Goal: Information Seeking & Learning: Learn about a topic

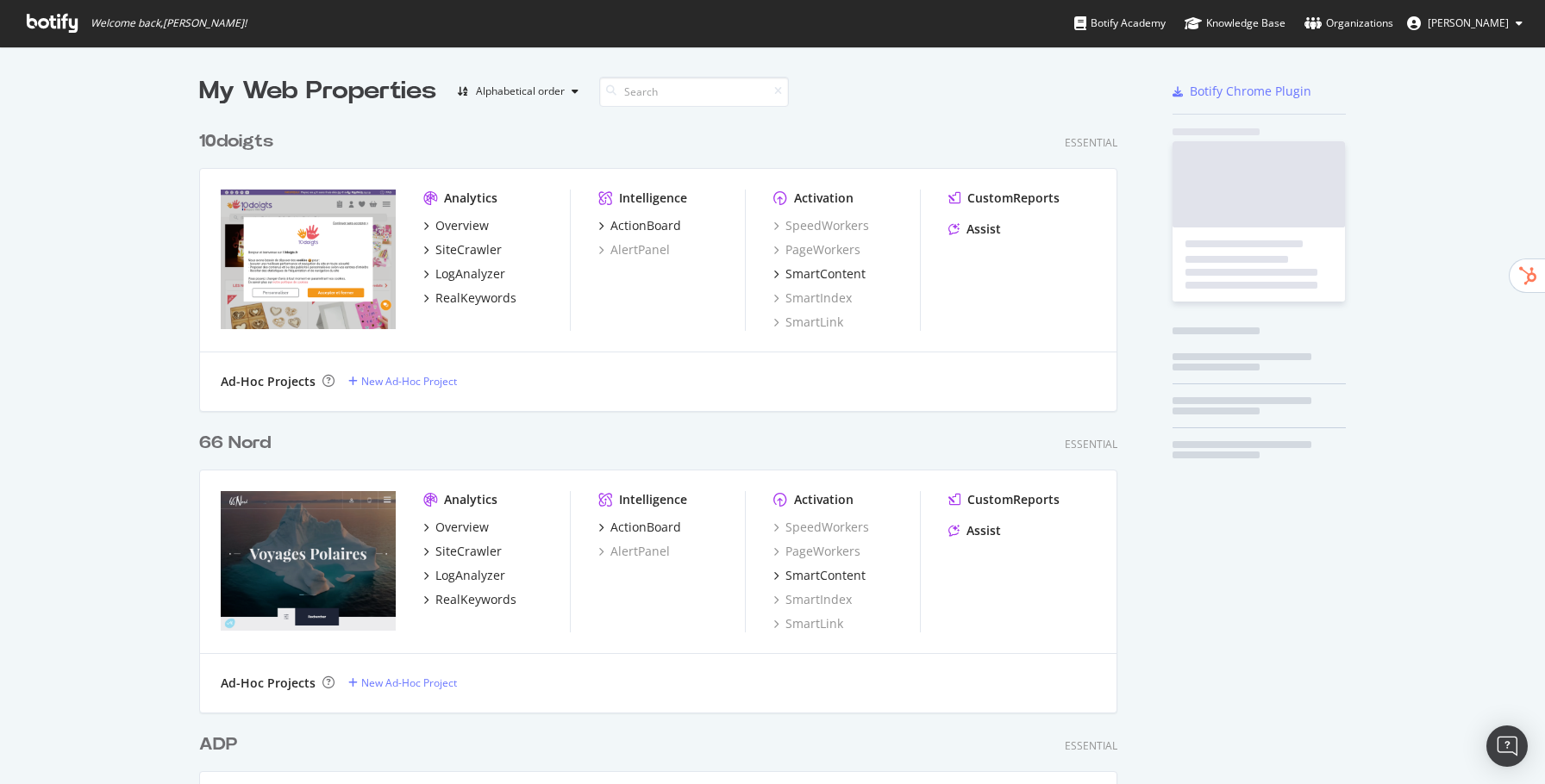
scroll to position [6222, 931]
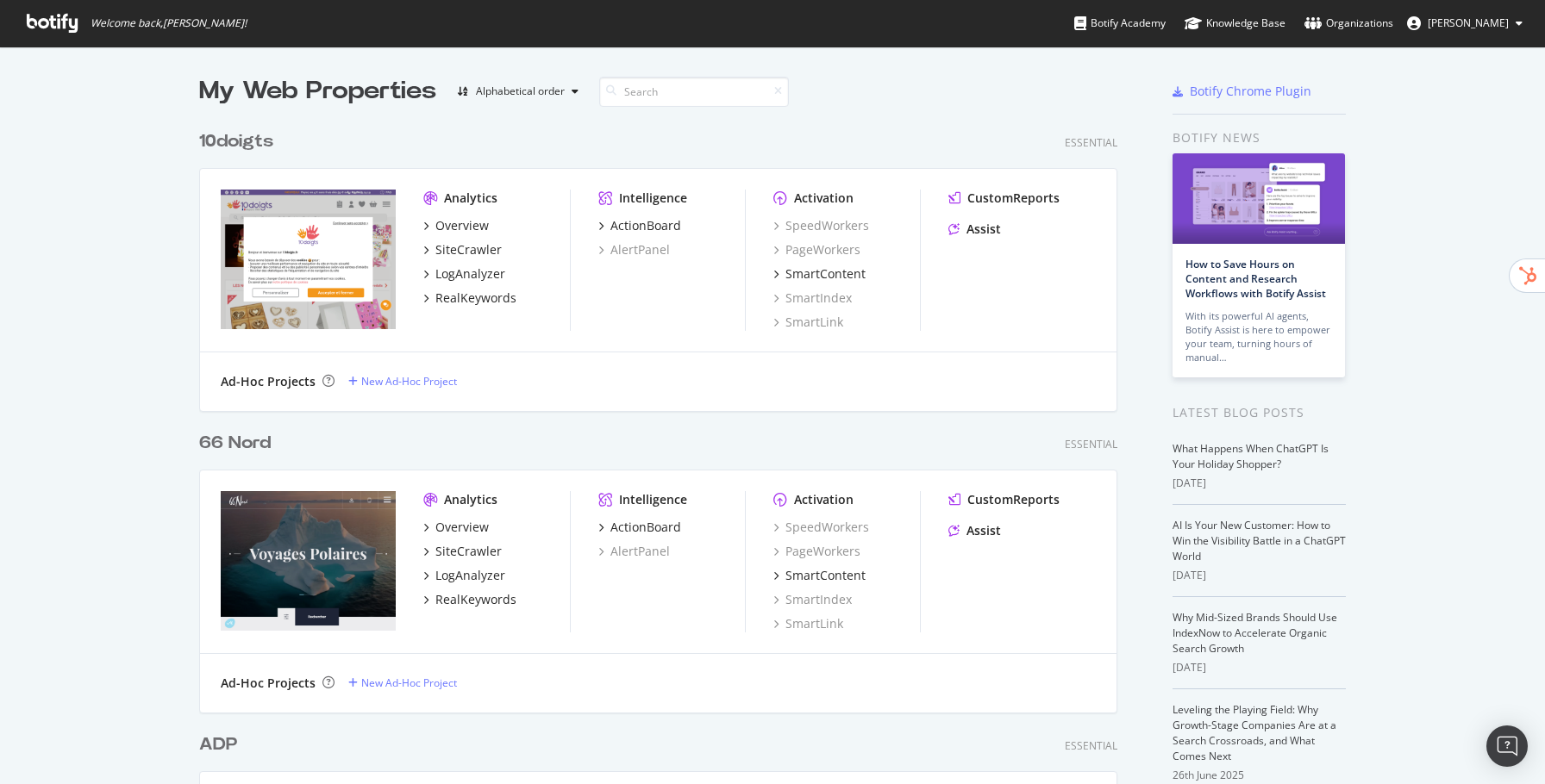
type input "e"
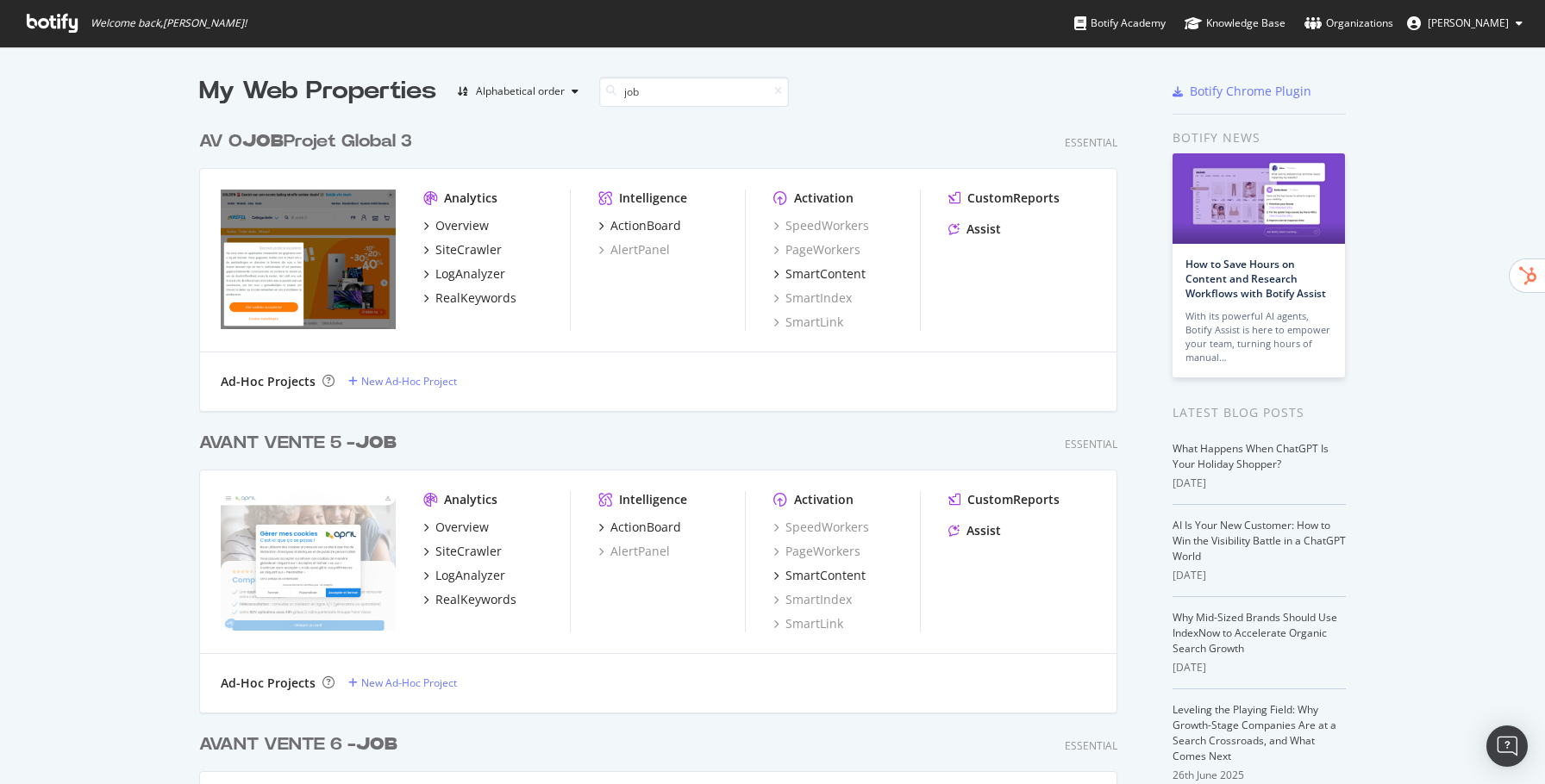
type input "job"
click at [345, 134] on div "AV O JOB Projet Global 3" at bounding box center [305, 142] width 213 height 25
click at [390, 450] on b "JOB" at bounding box center [376, 443] width 41 height 17
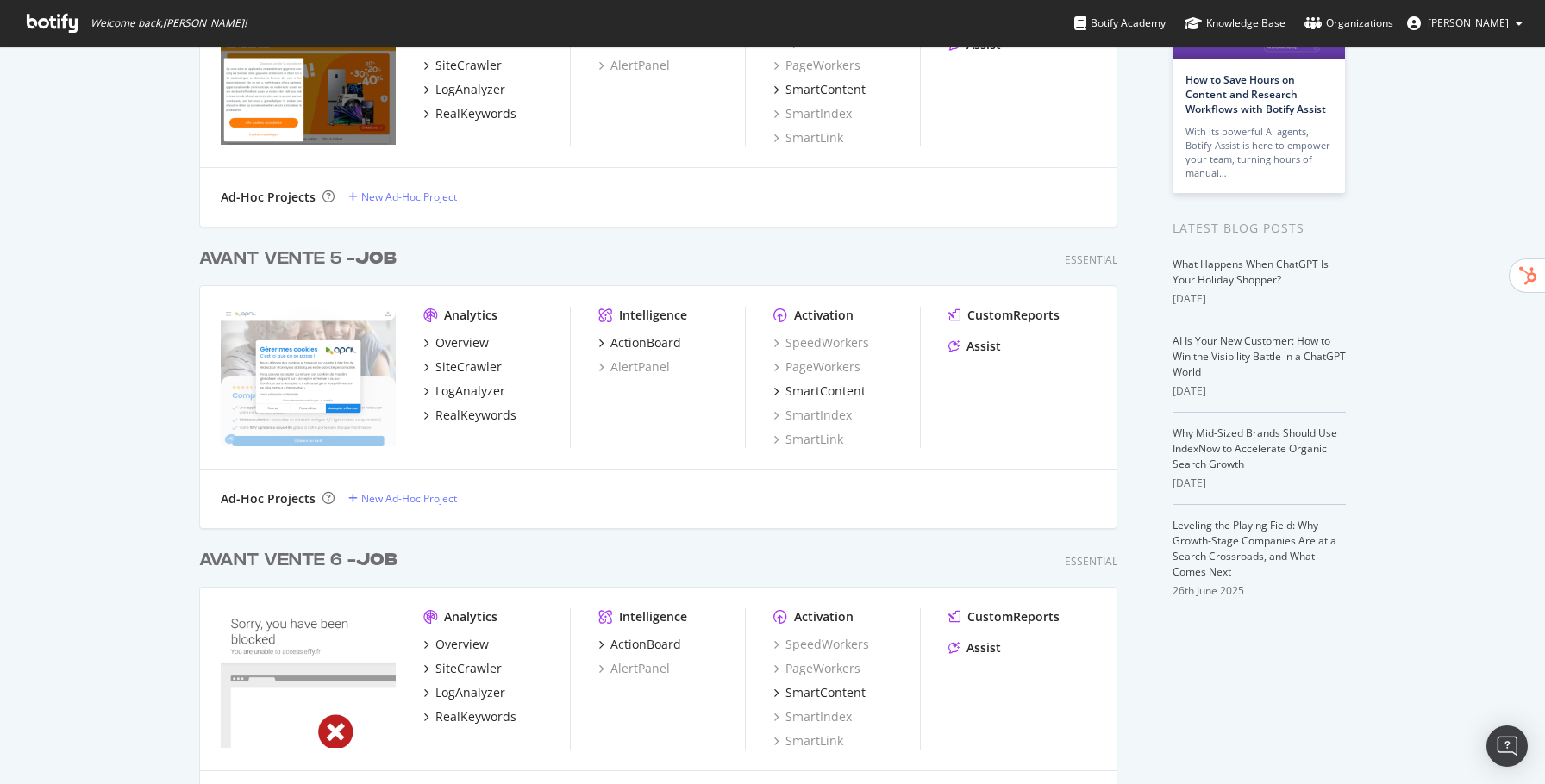
scroll to position [253, 0]
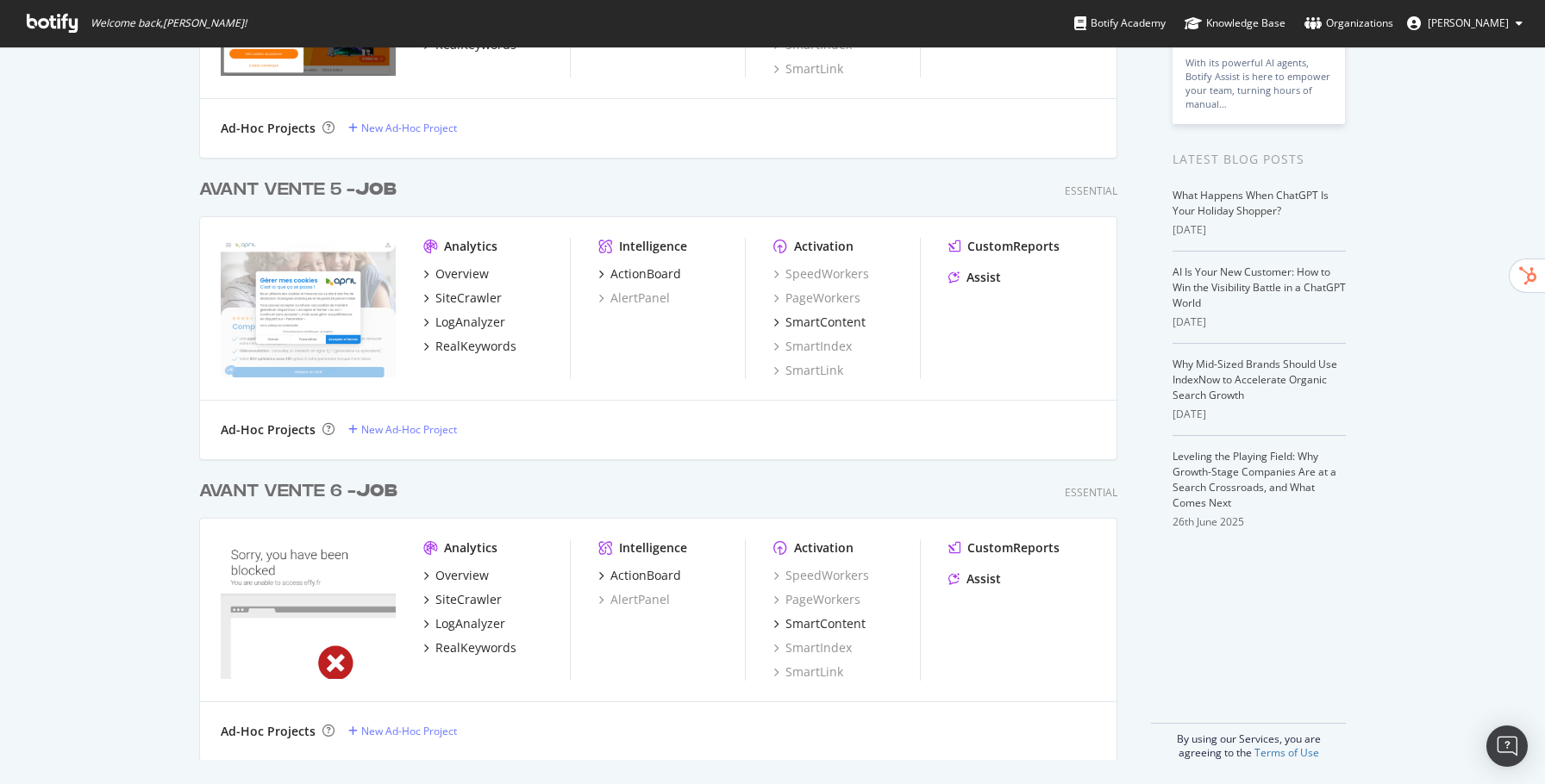
click at [396, 495] on b "JOB" at bounding box center [376, 492] width 41 height 17
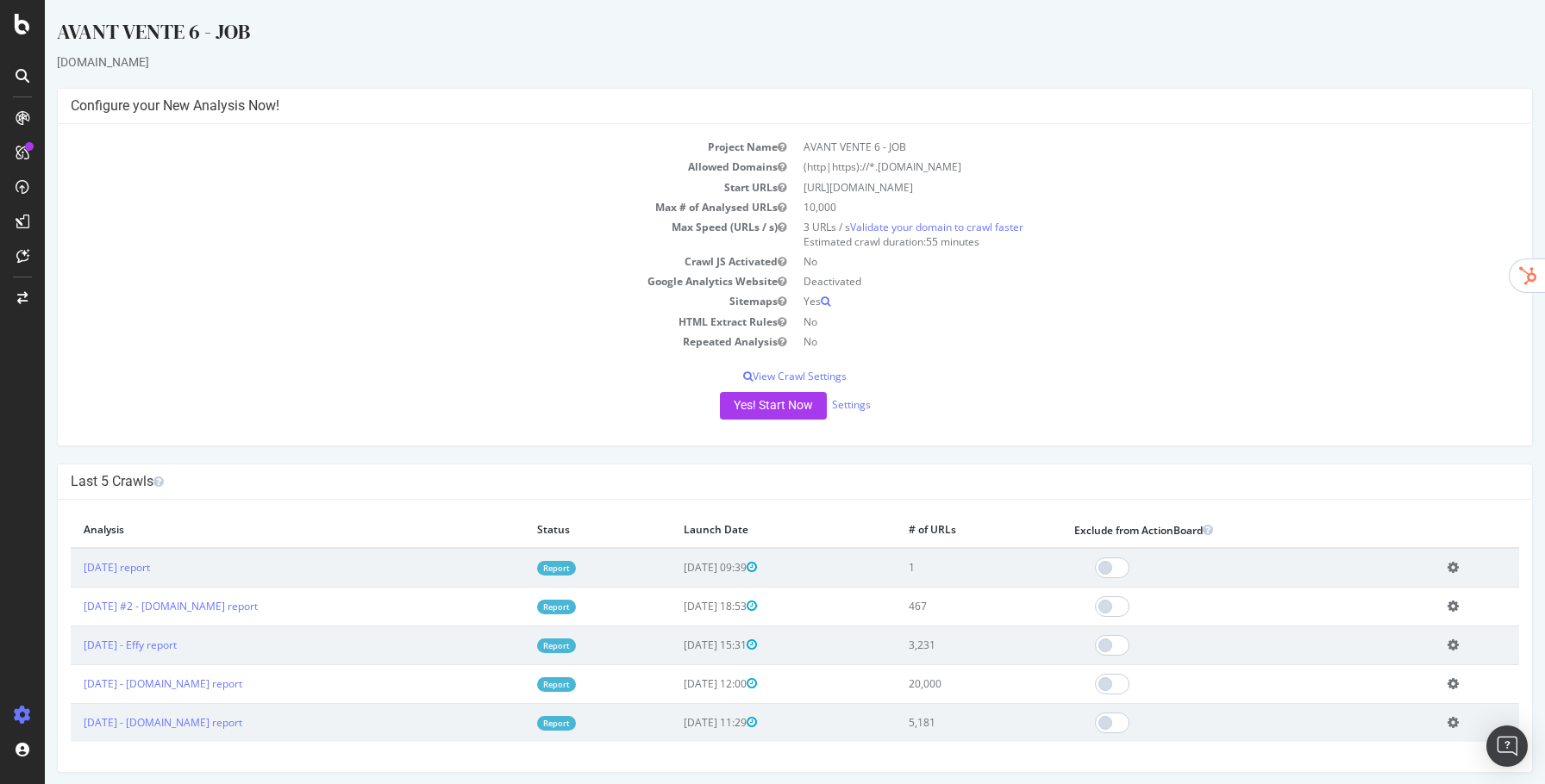
click at [657, 653] on td "Report" at bounding box center [598, 645] width 147 height 39
click at [576, 643] on link "Report" at bounding box center [557, 645] width 39 height 14
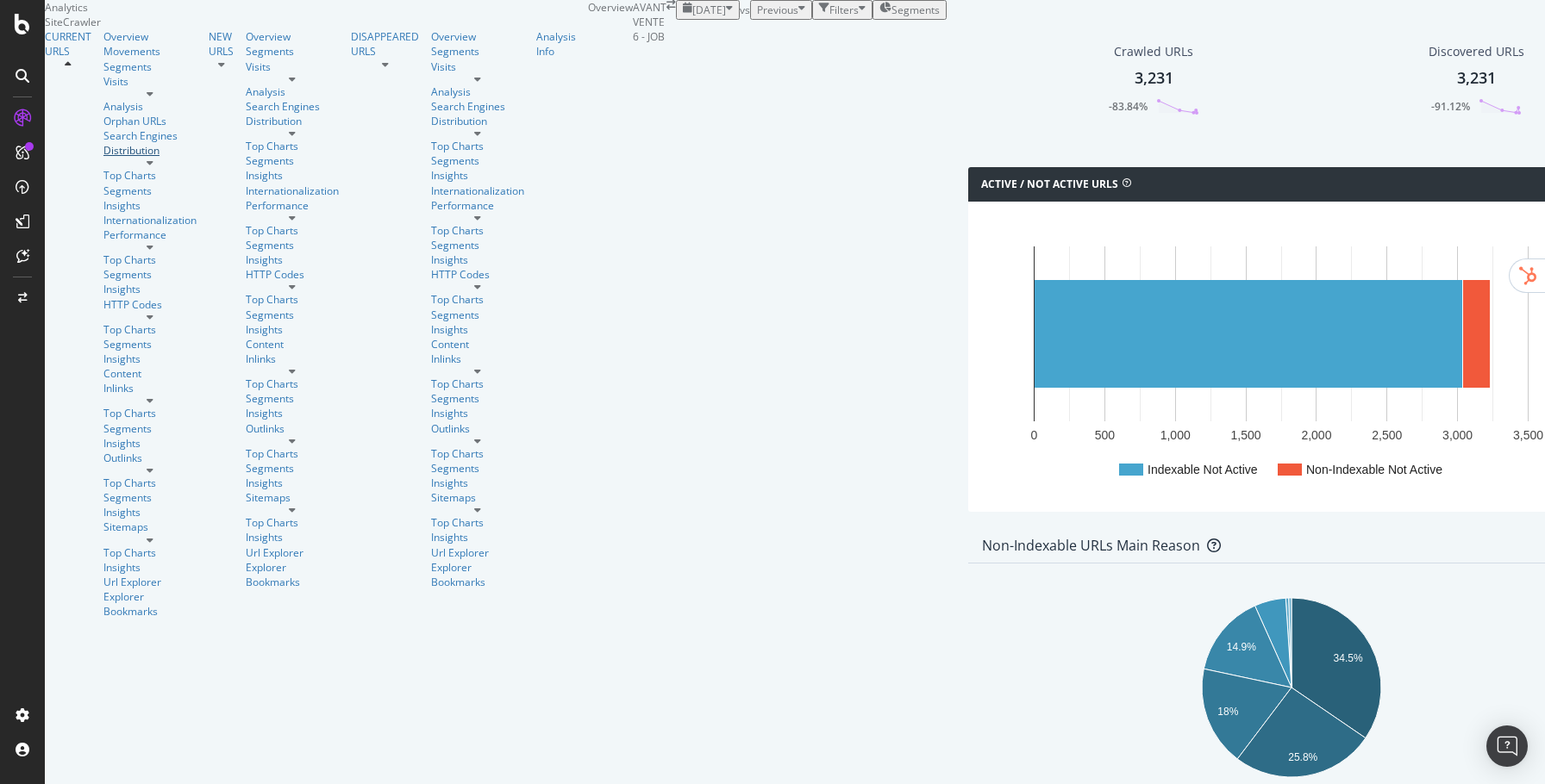
click at [104, 158] on div "Distribution" at bounding box center [151, 150] width 93 height 14
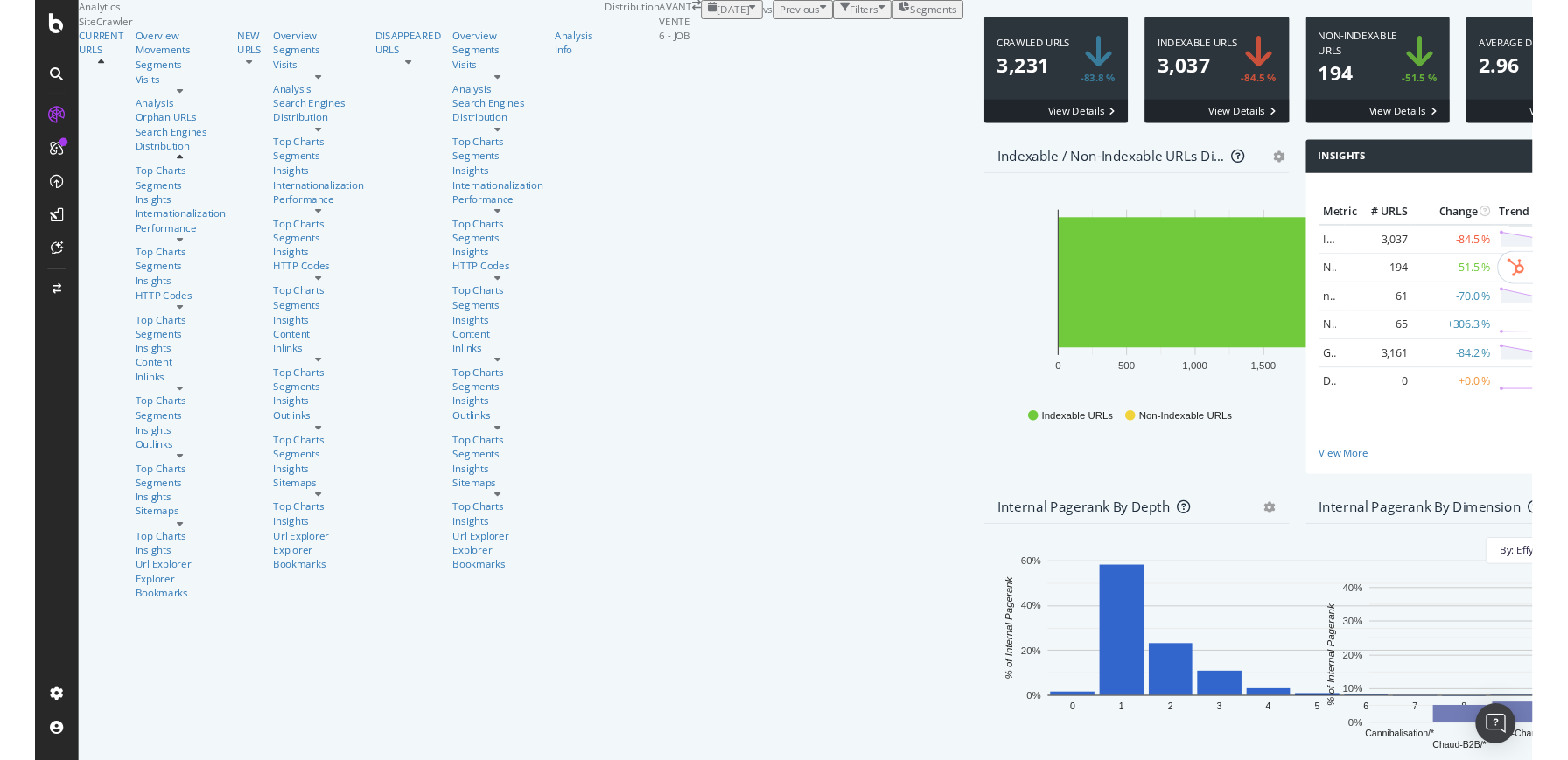
scroll to position [216, 0]
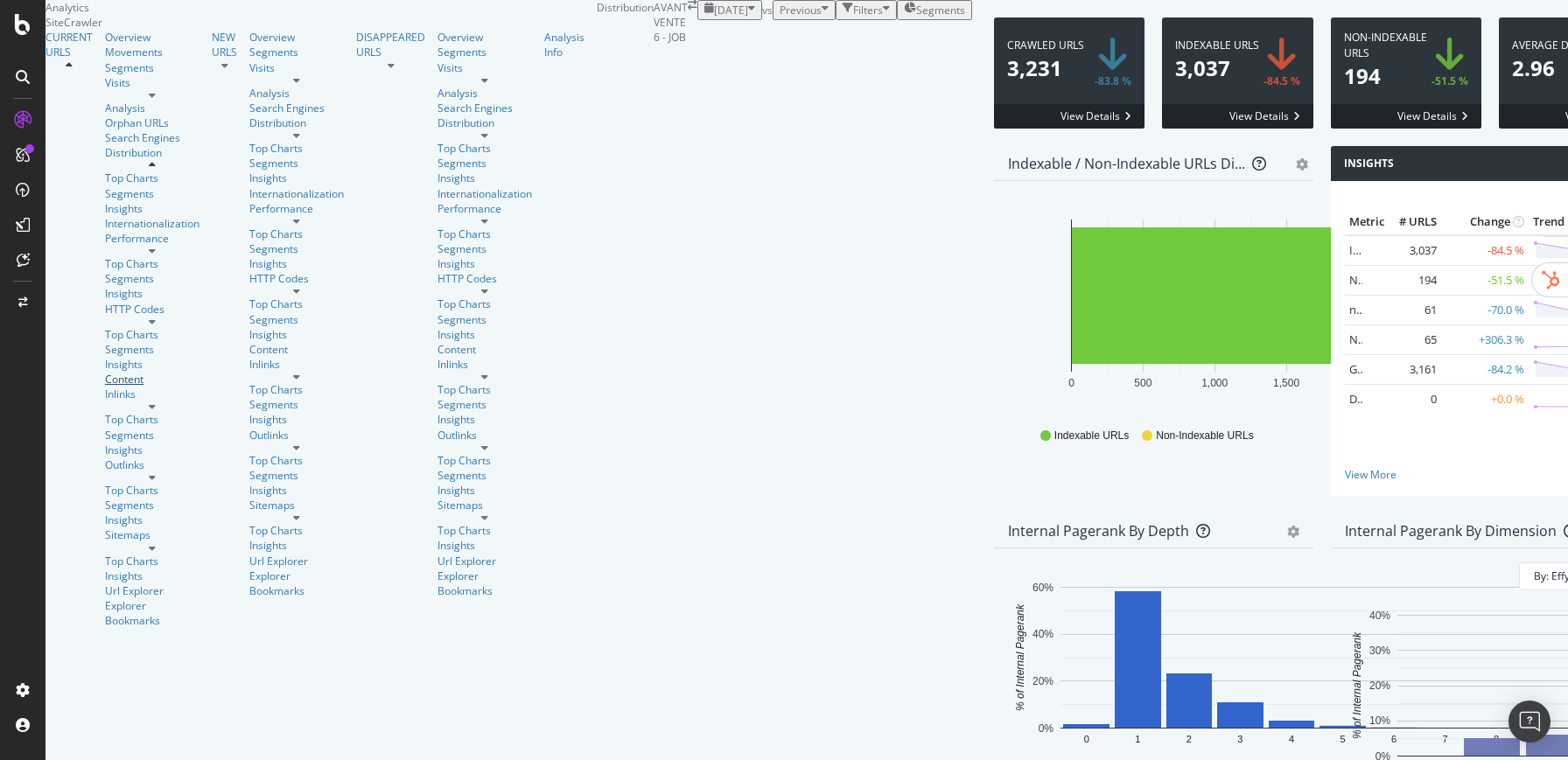
click at [105, 387] on link "Content" at bounding box center [153, 379] width 95 height 15
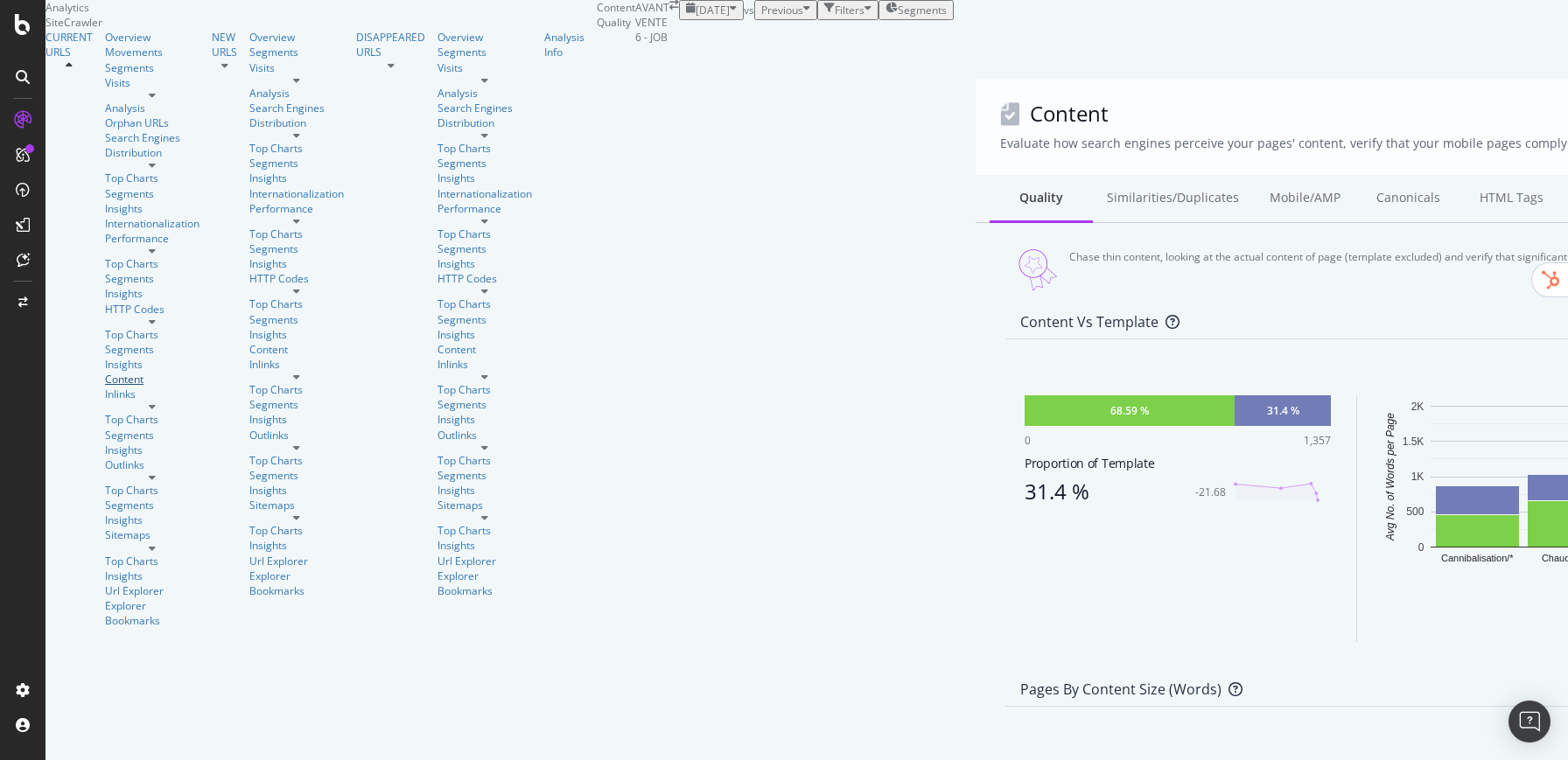
scroll to position [551, 0]
click at [1093, 185] on div "Similarities/Duplicates" at bounding box center [1173, 199] width 161 height 48
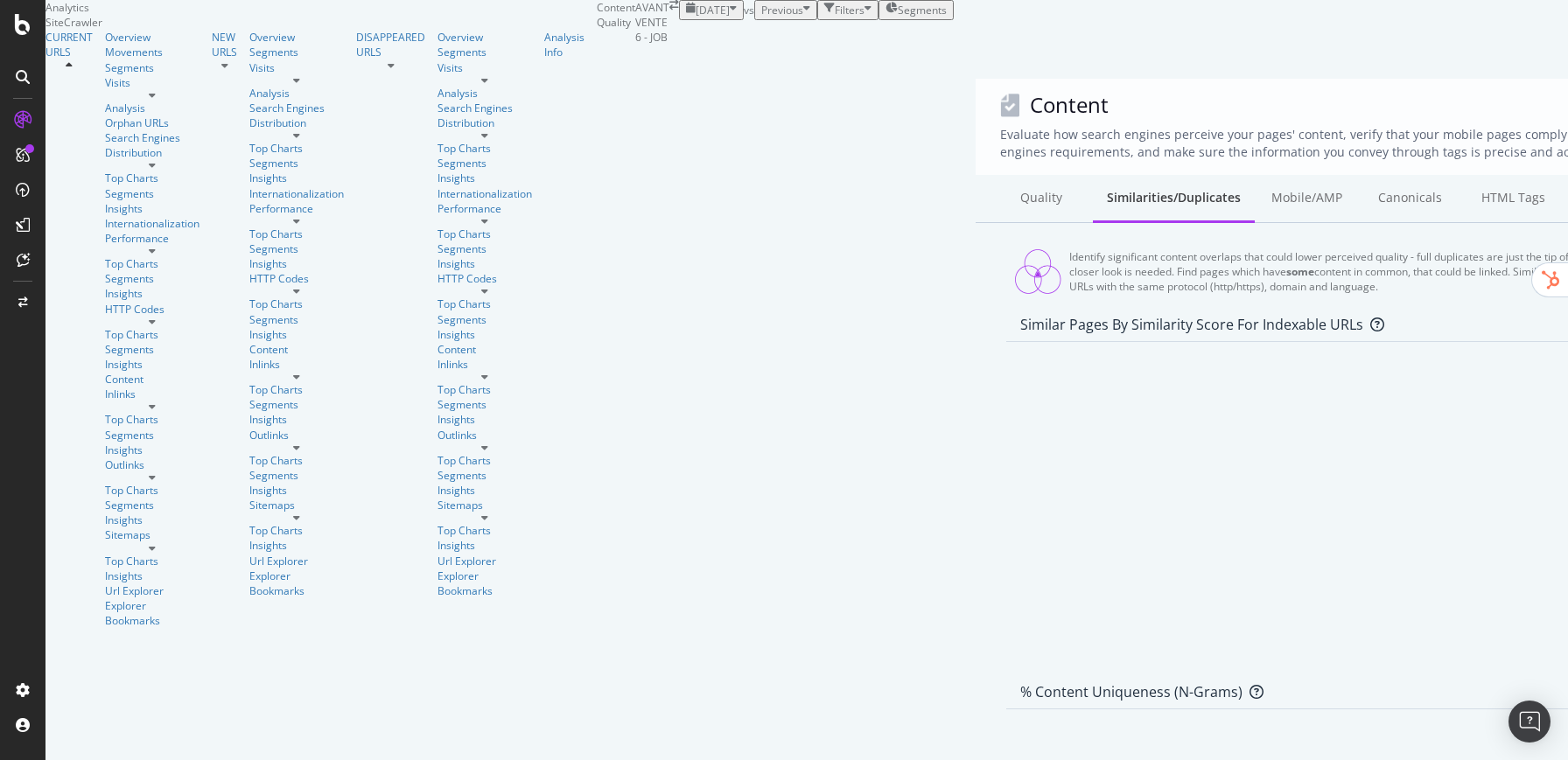
scroll to position [113, 0]
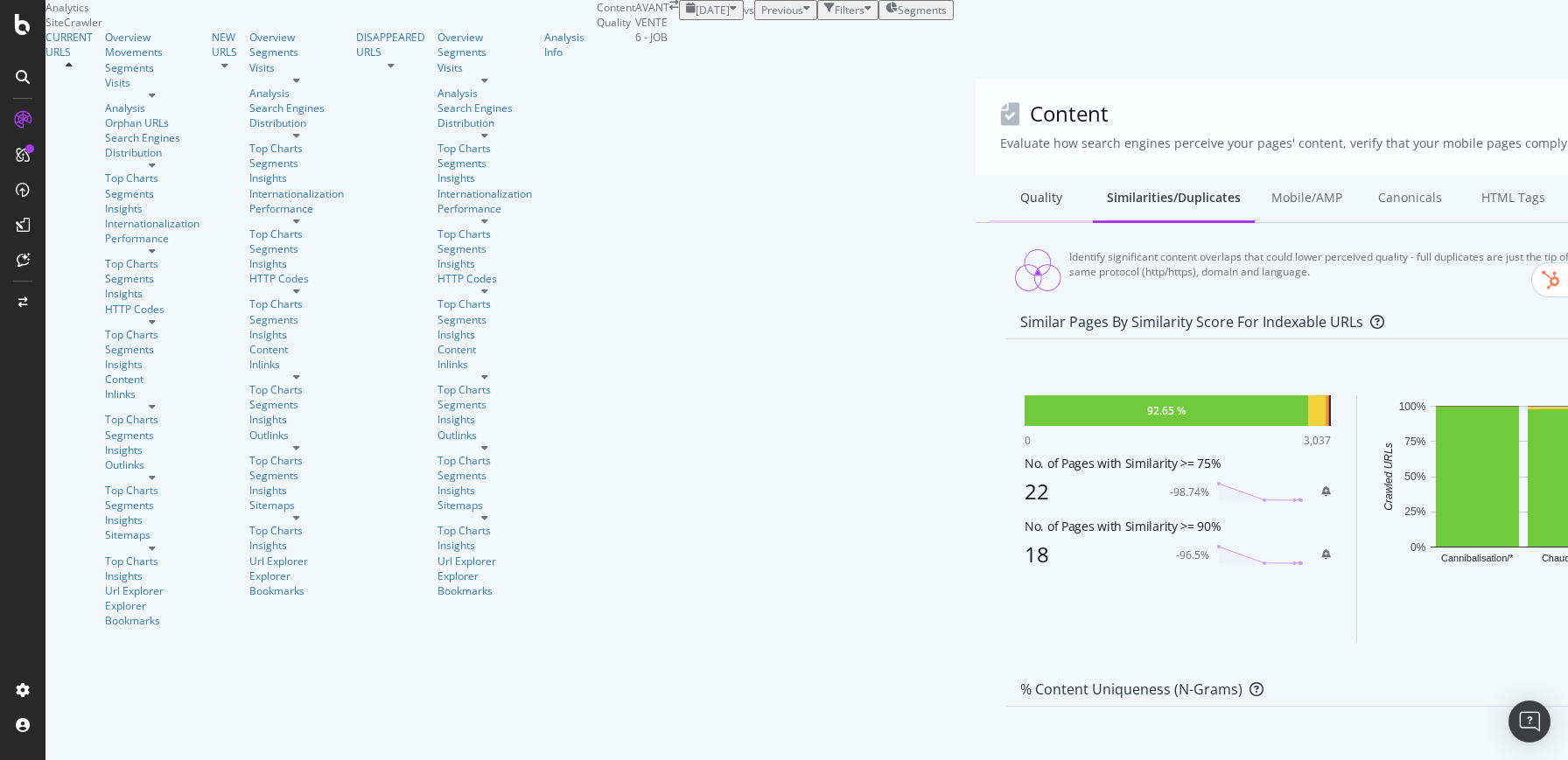
click at [990, 175] on div "Quality" at bounding box center [1041, 199] width 104 height 48
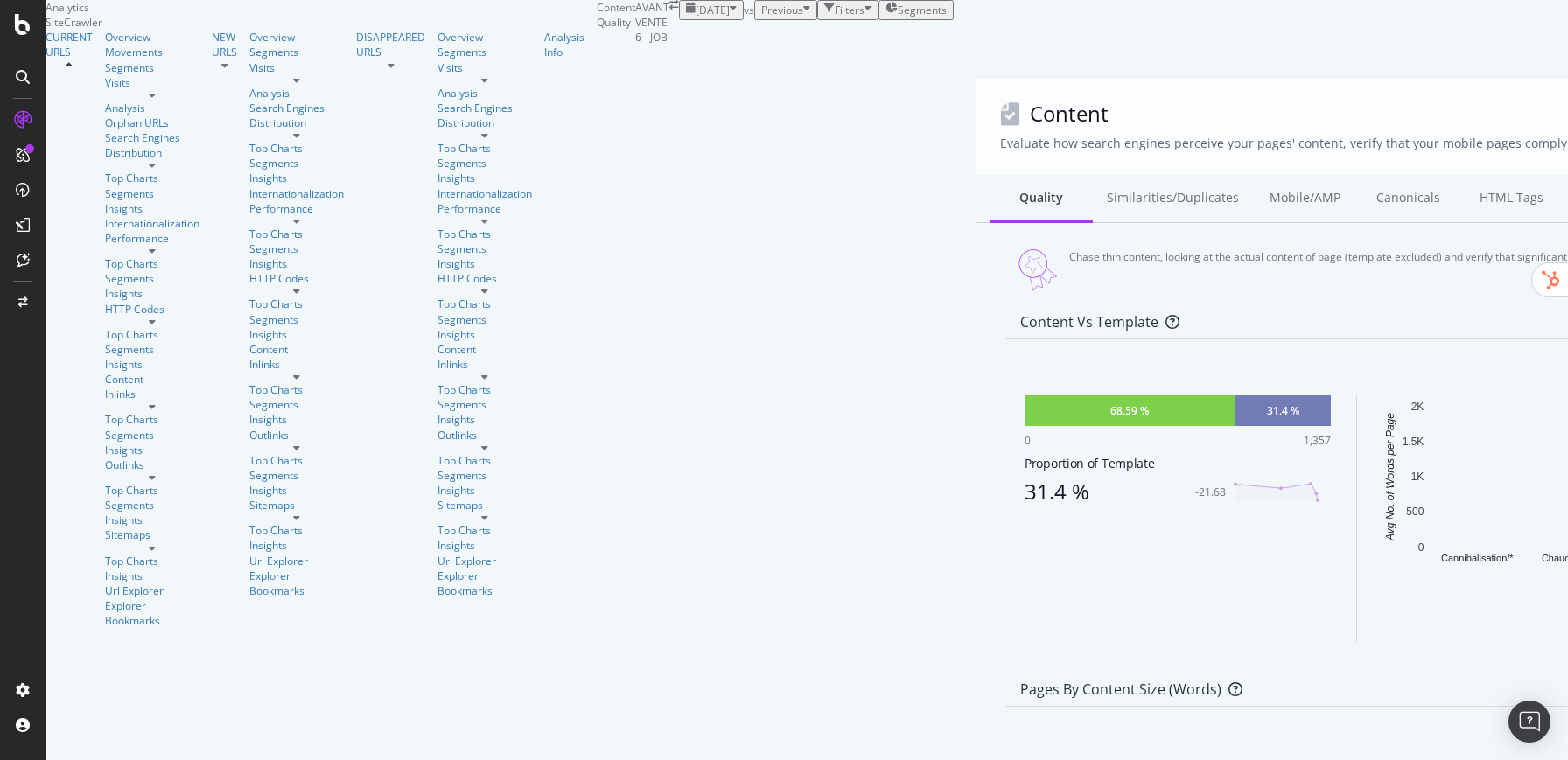
scroll to position [577, 0]
click at [105, 457] on div "Outlinks" at bounding box center [153, 464] width 95 height 15
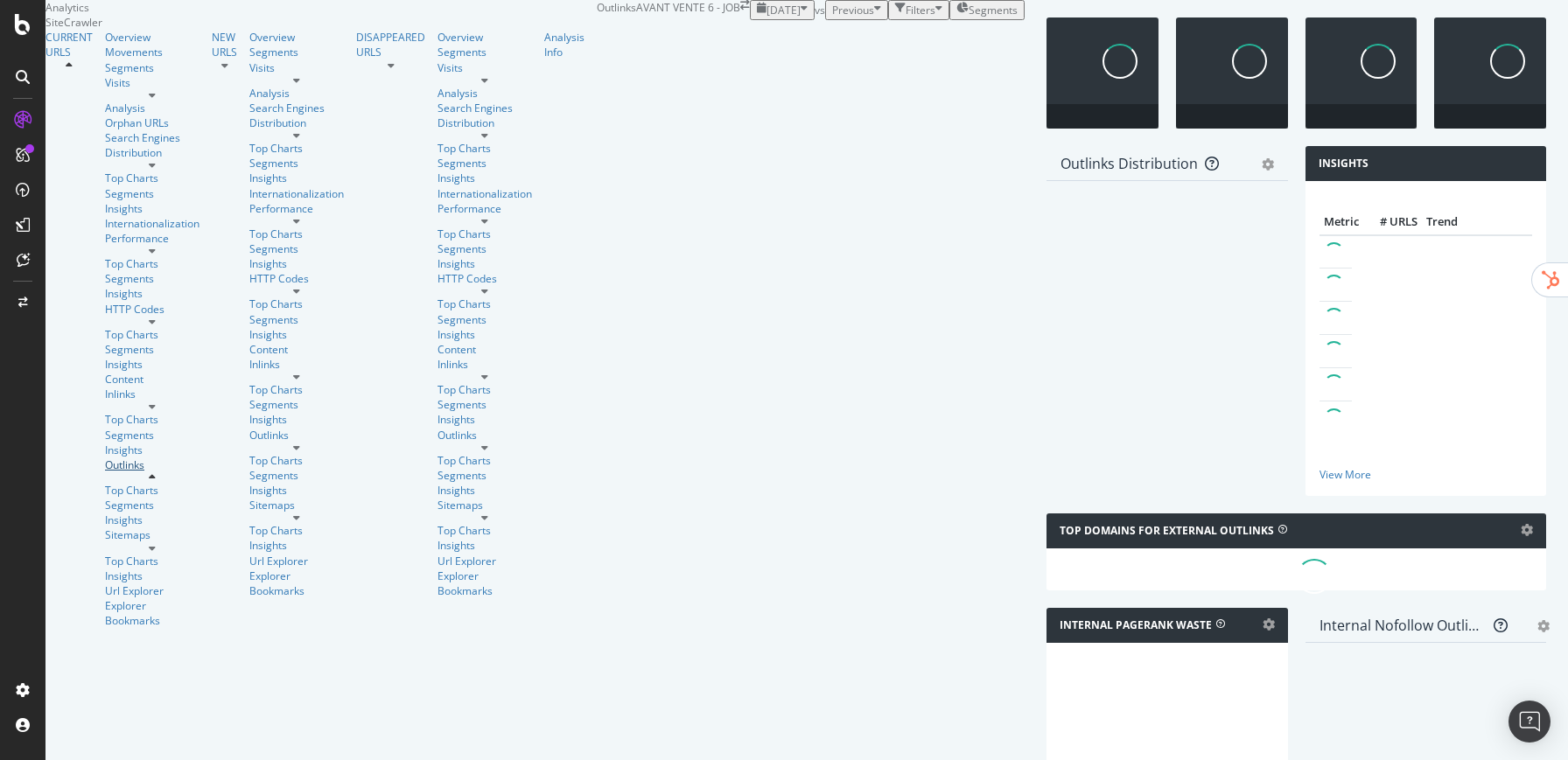
scroll to position [577, 0]
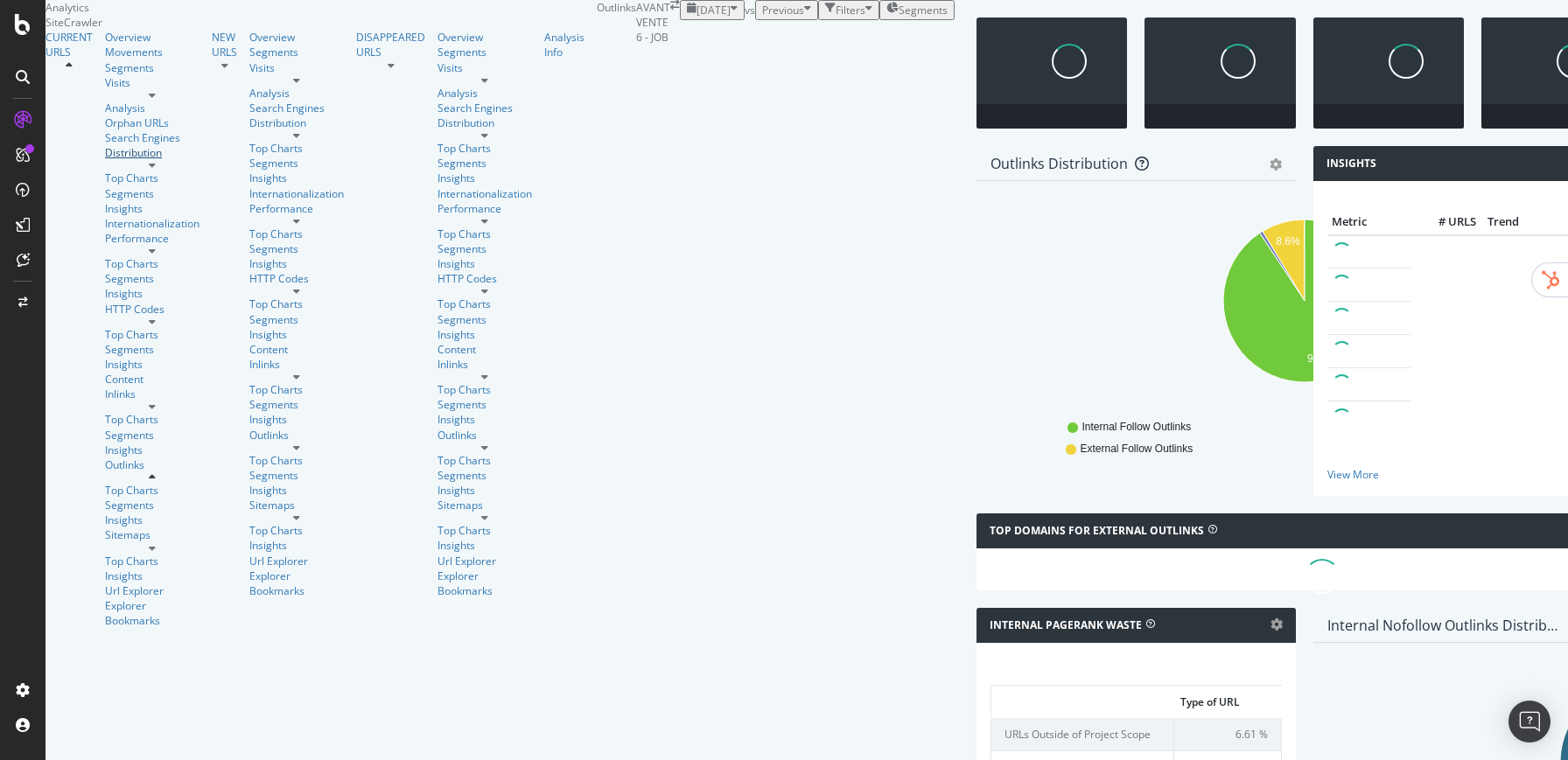
click at [105, 161] on div "Distribution" at bounding box center [153, 152] width 95 height 15
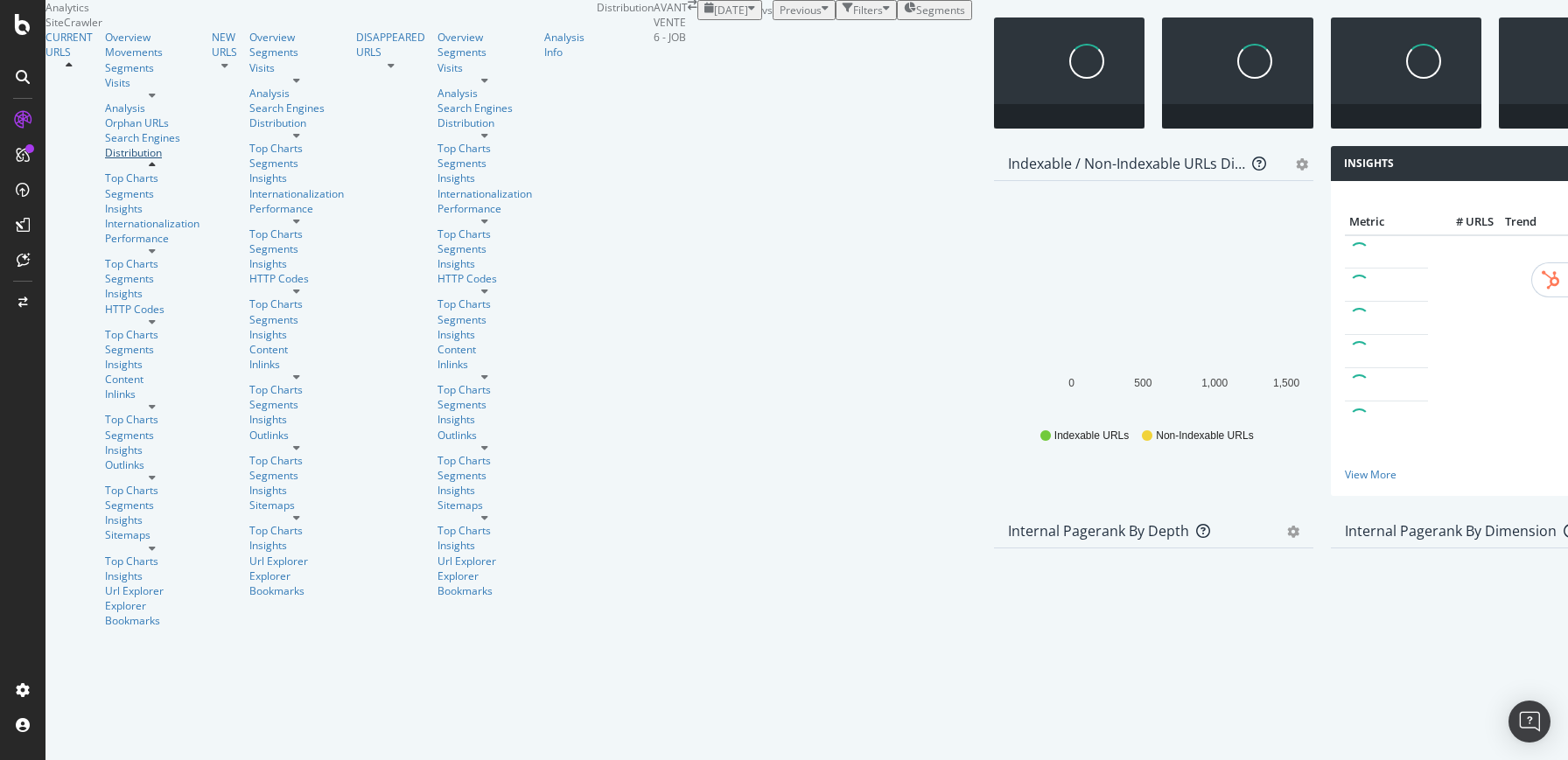
scroll to position [577, 0]
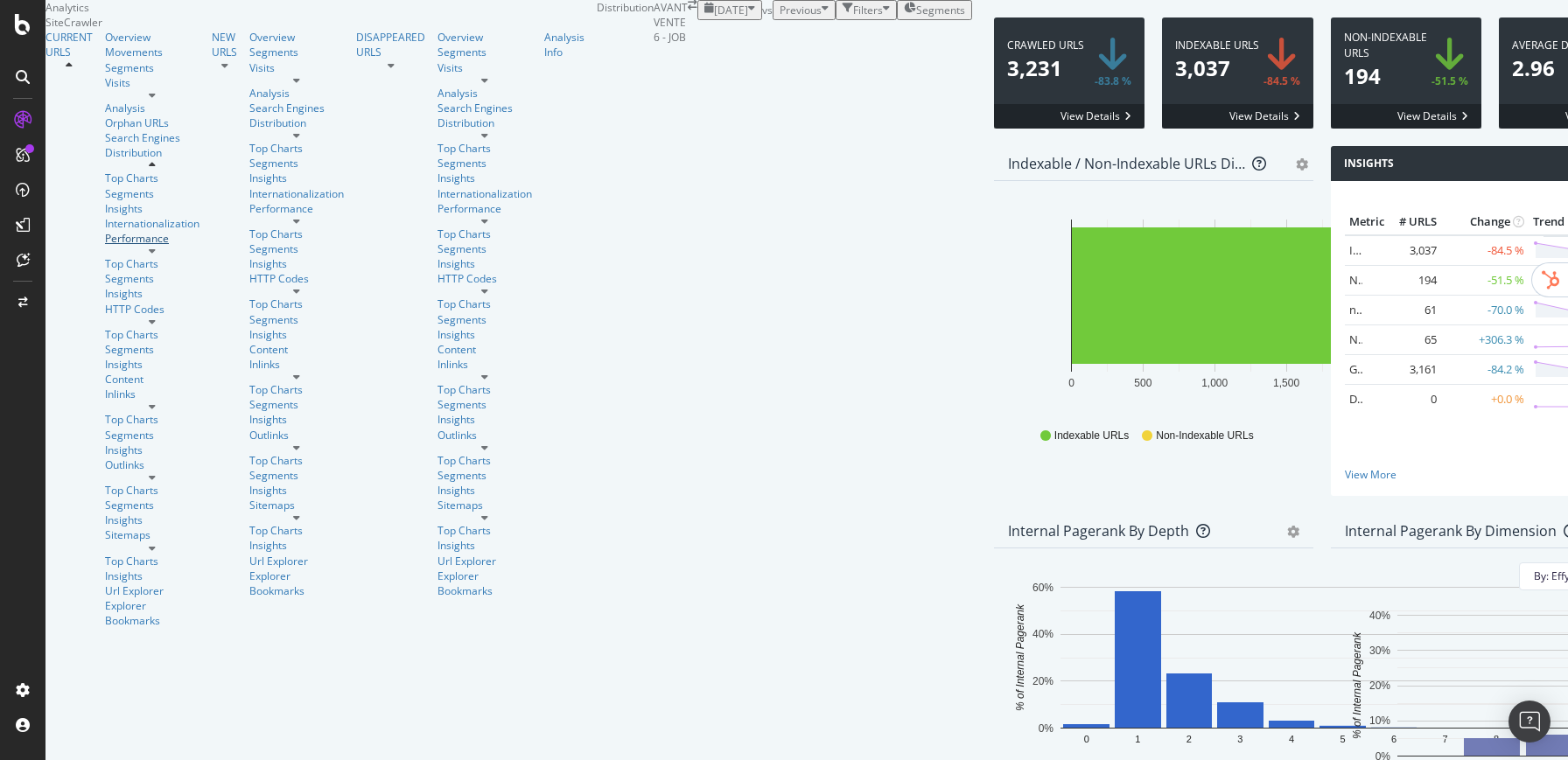
click at [105, 246] on div "Performance" at bounding box center [153, 238] width 95 height 15
